Goal: Answer question/provide support: Answer question/provide support

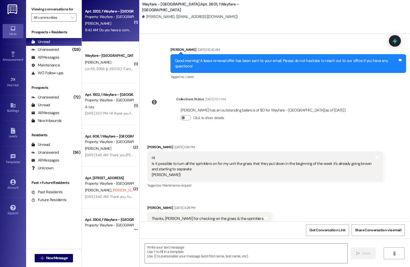
click at [98, 28] on div "8:42 AM: Do you have a communication room? I called ATT for my WiFi. They said …" at bounding box center [183, 30] width 197 height 5
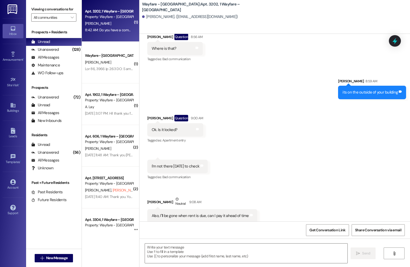
scroll to position [2379, 0]
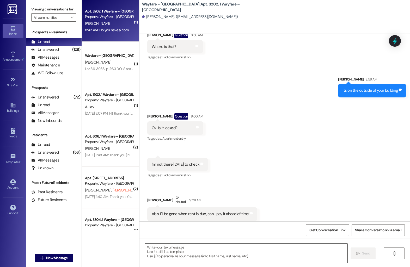
click at [194, 258] on textarea at bounding box center [246, 254] width 203 height 20
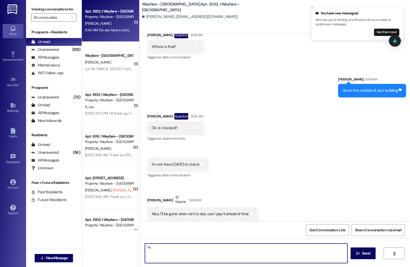
type textarea "Y"
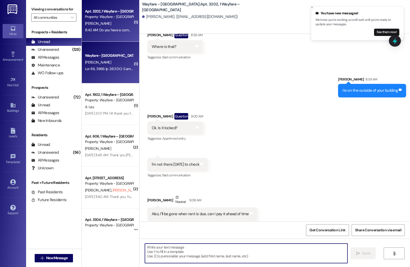
click at [125, 72] on div "Wayfare - Cumberland Park Prospect C. Reiss-Riley" at bounding box center [110, 63] width 57 height 42
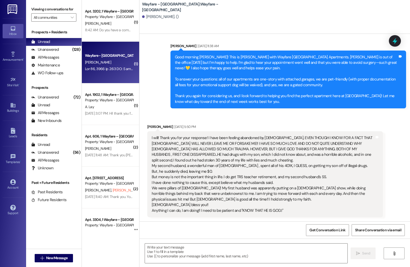
scroll to position [808, 0]
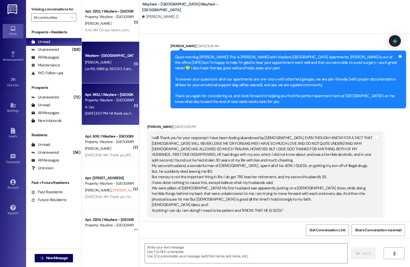
click at [124, 103] on div "Apt. 1902, 1 Wayfare – Cumberland Park Property: Wayfare - Cumberland Park" at bounding box center [108, 98] width 49 height 12
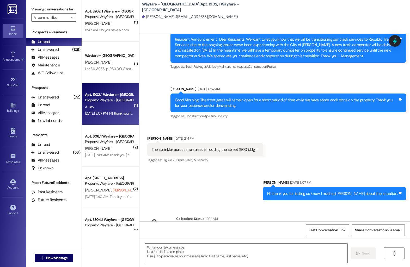
scroll to position [2254, 0]
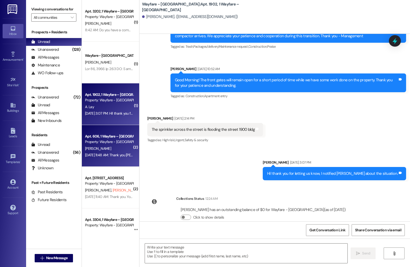
click at [107, 150] on div "B. Cooper" at bounding box center [108, 148] width 49 height 7
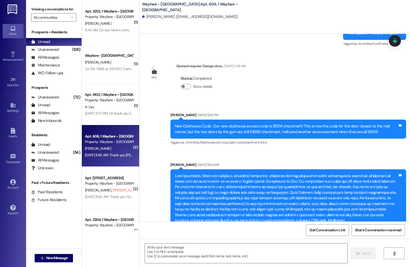
scroll to position [3015, 0]
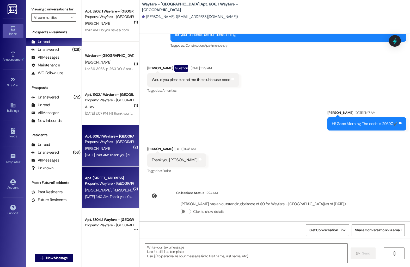
click at [114, 178] on div "Apt. 1003, 1 Wayfare – Cumberland Park" at bounding box center [109, 177] width 48 height 5
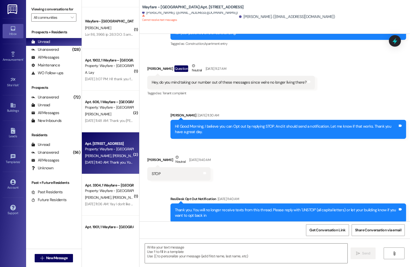
scroll to position [35, 0]
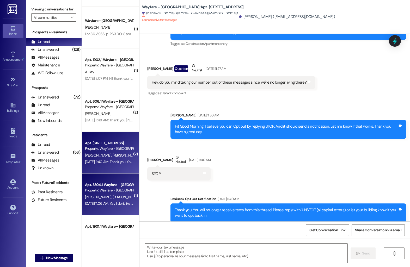
click at [112, 195] on span "J. Winkelman" at bounding box center [125, 197] width 26 height 5
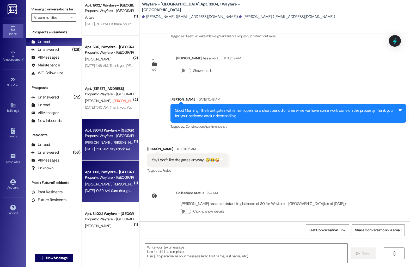
scroll to position [90, 0]
click at [94, 184] on span "T. Stevenson" at bounding box center [99, 184] width 28 height 5
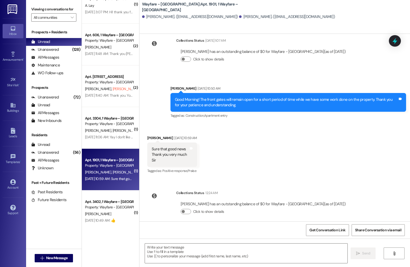
scroll to position [104, 0]
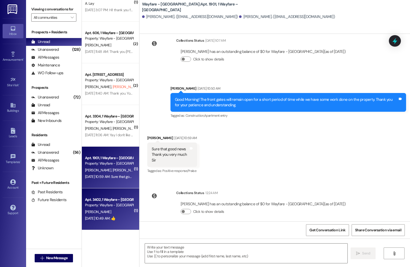
click at [101, 206] on div "Property: Wayfare - [GEOGRAPHIC_DATA]" at bounding box center [109, 205] width 48 height 5
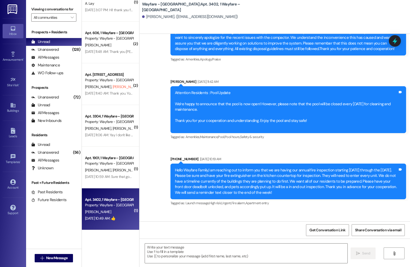
scroll to position [5489, 0]
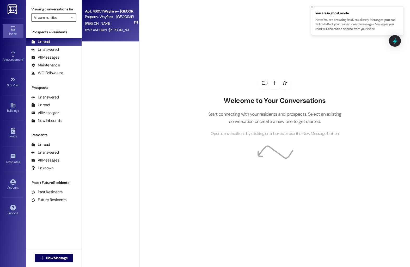
click at [111, 26] on div "M. Beliah" at bounding box center [108, 23] width 49 height 7
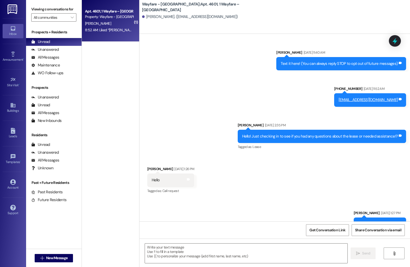
scroll to position [4811, 0]
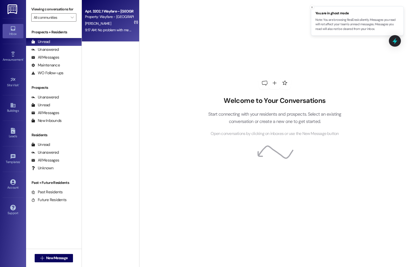
click at [96, 13] on div "Apt. 3202, 1 Wayfare – [GEOGRAPHIC_DATA]" at bounding box center [109, 11] width 48 height 5
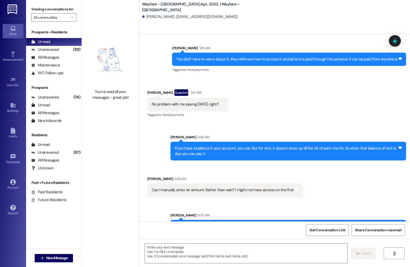
scroll to position [2594, 0]
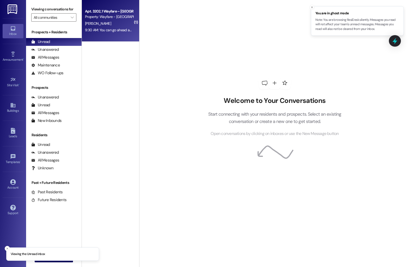
click at [104, 10] on div "Apt. 3202, 1 Wayfare – [GEOGRAPHIC_DATA]" at bounding box center [109, 11] width 48 height 5
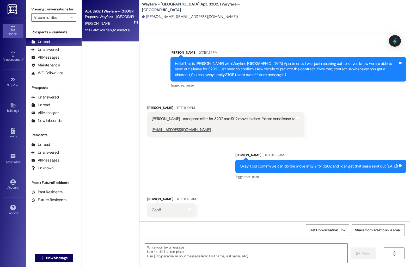
scroll to position [2623, 0]
